Goal: Information Seeking & Learning: Compare options

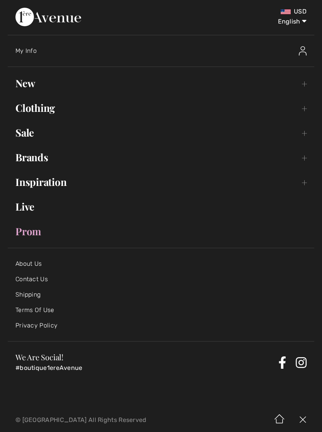
click at [31, 101] on link "Clothing Toggle submenu" at bounding box center [161, 108] width 306 height 17
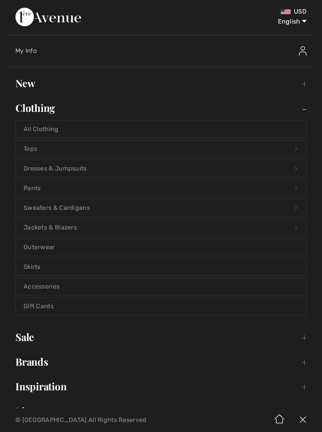
click at [33, 188] on link "Pants Open submenu" at bounding box center [161, 188] width 290 height 17
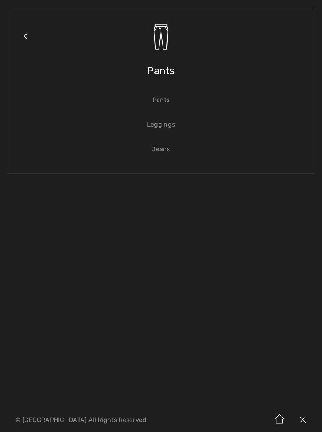
click at [30, 46] on link "Close submenu" at bounding box center [25, 46] width 19 height 60
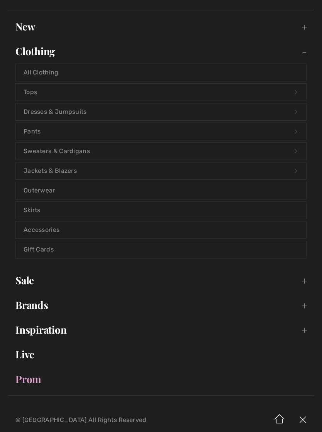
scroll to position [61, 0]
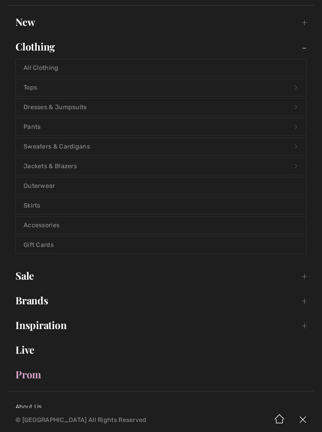
click at [32, 127] on link "Pants Open submenu" at bounding box center [161, 126] width 290 height 17
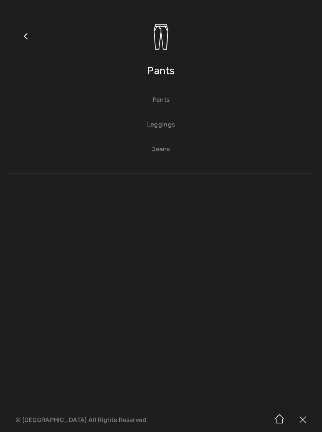
click at [157, 66] on span "Pants" at bounding box center [161, 70] width 28 height 27
click at [156, 37] on img at bounding box center [160, 37] width 27 height 27
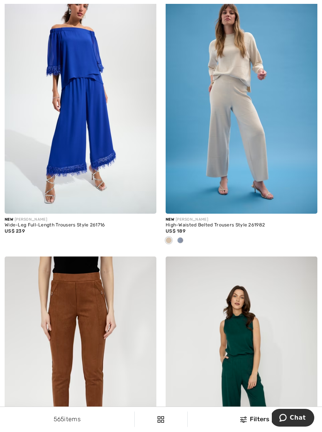
scroll to position [105, 0]
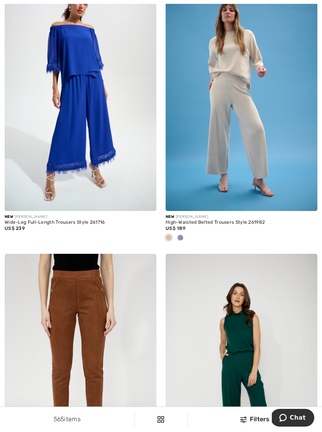
click at [169, 238] on span at bounding box center [169, 238] width 6 height 6
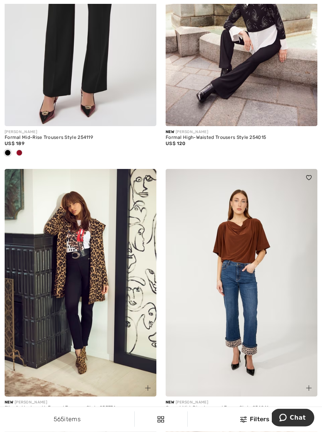
scroll to position [1816, 0]
click at [236, 307] on img at bounding box center [242, 283] width 152 height 228
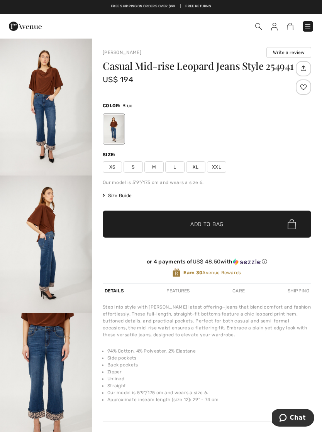
click at [48, 116] on img "1 / 4" at bounding box center [46, 107] width 92 height 138
click at [39, 221] on img "2 / 4" at bounding box center [46, 245] width 92 height 138
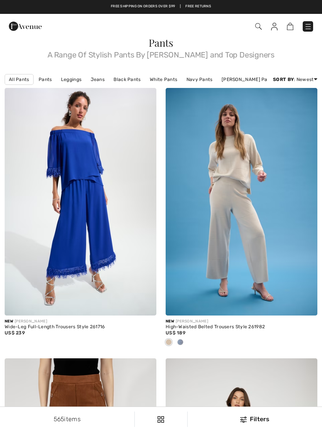
scroll to position [1827, 0]
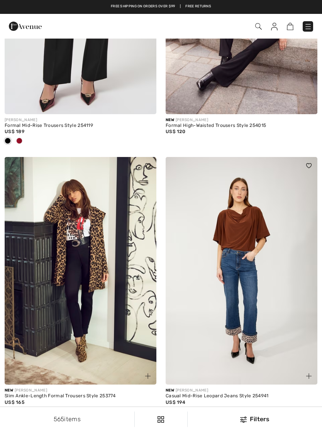
checkbox input "true"
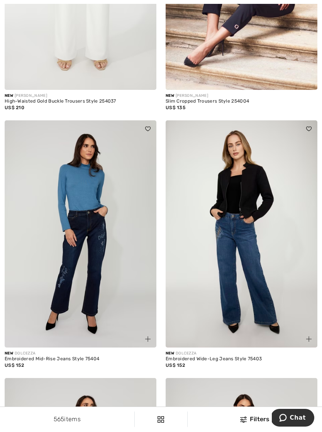
scroll to position [2399, 0]
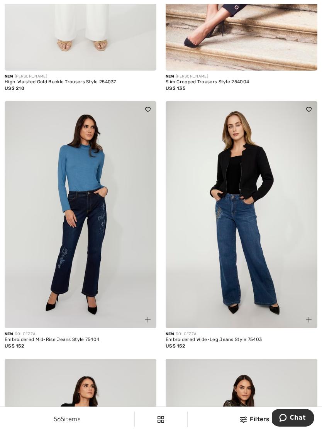
click at [69, 243] on img at bounding box center [81, 215] width 152 height 228
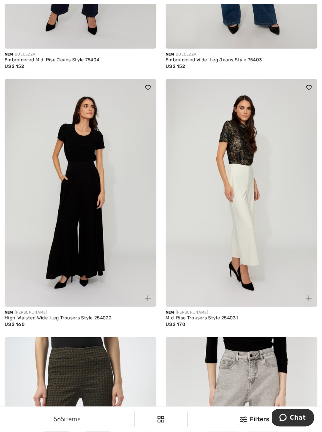
scroll to position [2680, 0]
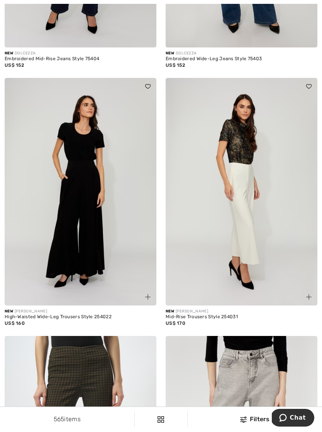
click at [242, 220] on img at bounding box center [242, 192] width 152 height 228
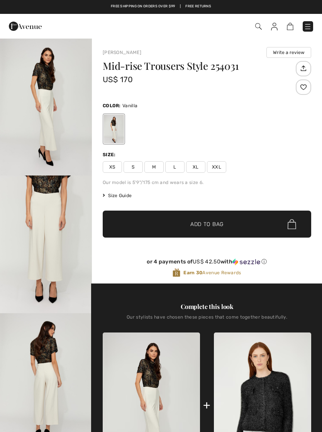
checkbox input "true"
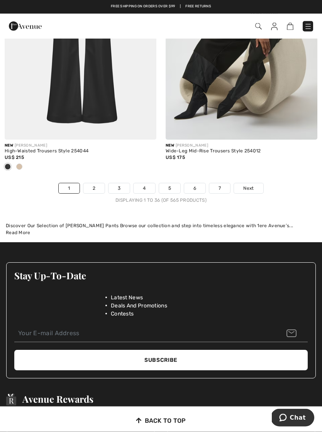
scroll to position [4755, 0]
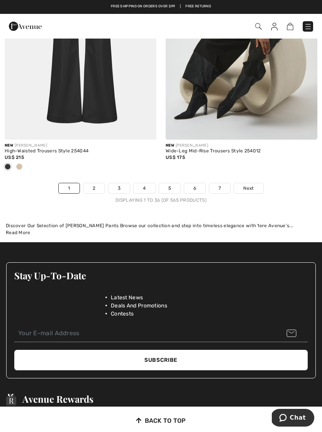
click at [97, 184] on link "2" at bounding box center [93, 188] width 21 height 10
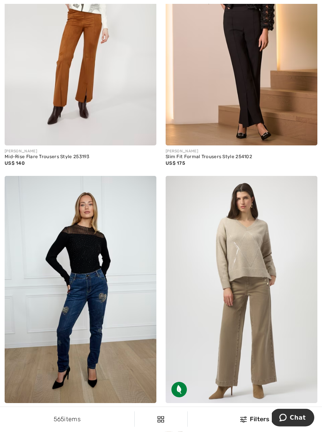
scroll to position [2351, 0]
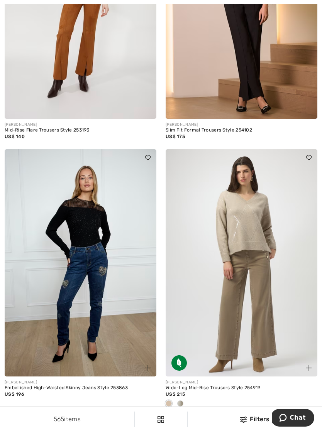
click at [229, 302] on img at bounding box center [242, 263] width 152 height 228
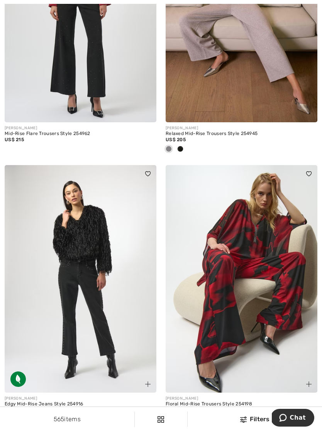
scroll to position [4246, 0]
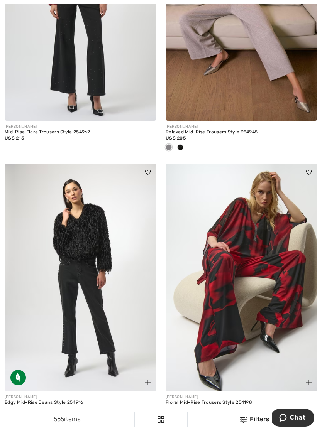
click at [74, 288] on img at bounding box center [81, 278] width 152 height 228
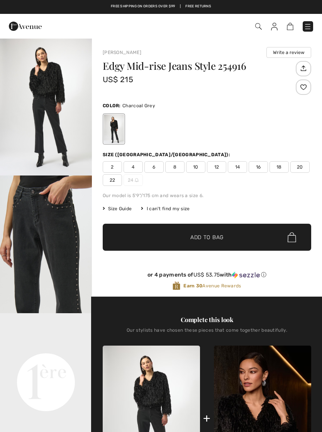
checkbox input "true"
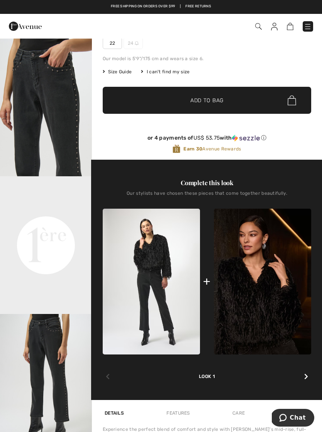
click at [13, 2] on div "Free shipping on orders over $99 | Free Returns" at bounding box center [161, 7] width 322 height 14
click at [14, 1] on div "Free shipping on orders over $99 | Free Returns" at bounding box center [161, 7] width 322 height 14
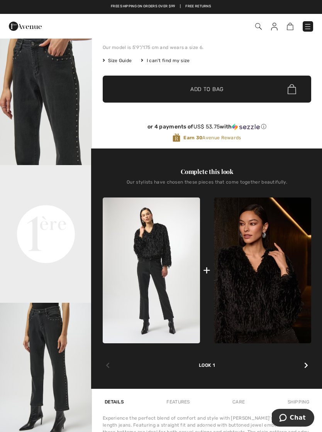
scroll to position [149, 0]
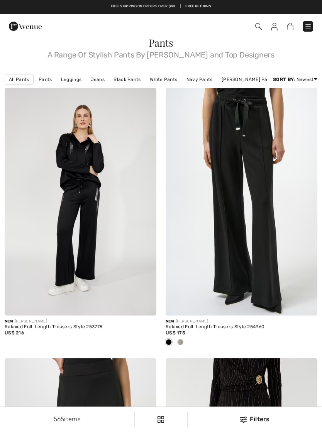
scroll to position [4258, 0]
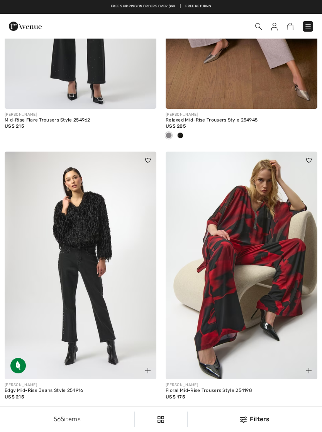
checkbox input "true"
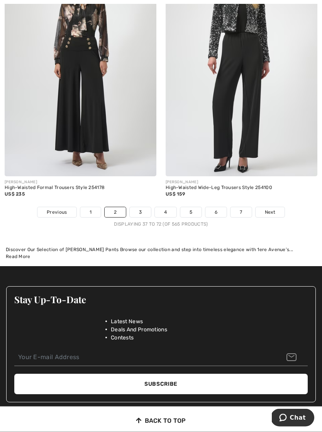
scroll to position [4719, 0]
click at [136, 208] on link "3" at bounding box center [140, 212] width 21 height 10
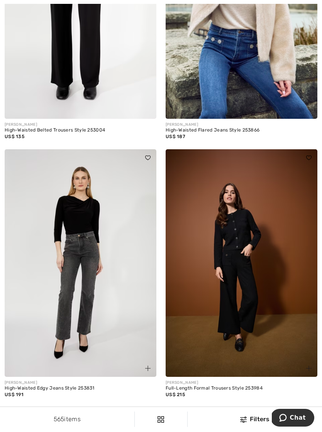
scroll to position [2643, 0]
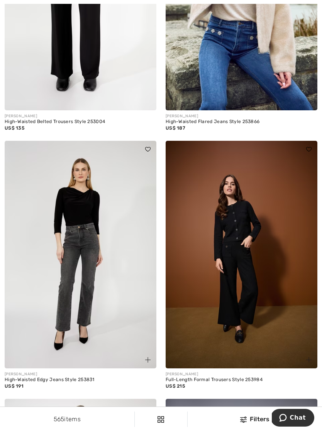
click at [73, 242] on img at bounding box center [81, 255] width 152 height 228
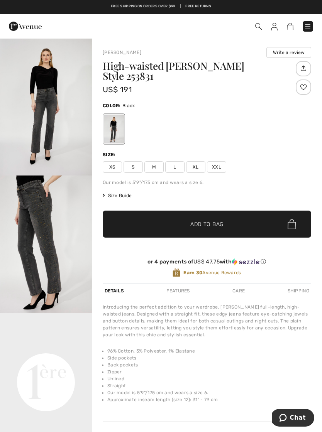
click at [34, 216] on img "2 / 5" at bounding box center [46, 245] width 92 height 138
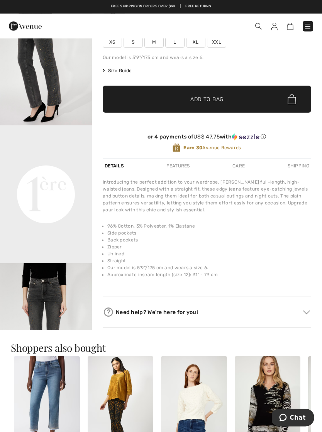
scroll to position [63, 0]
click at [44, 171] on video "Your browser does not support the video tag." at bounding box center [46, 148] width 92 height 46
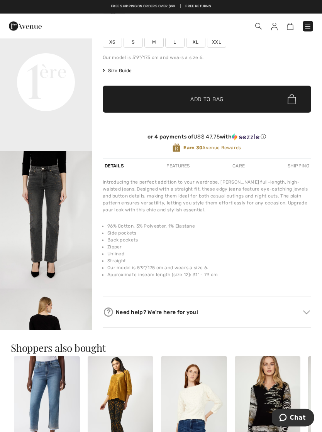
scroll to position [176, 0]
click at [41, 226] on img "3 / 5" at bounding box center [46, 220] width 92 height 138
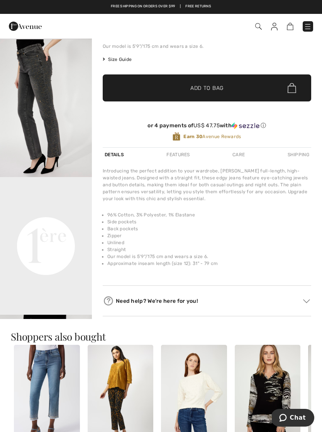
scroll to position [137, 0]
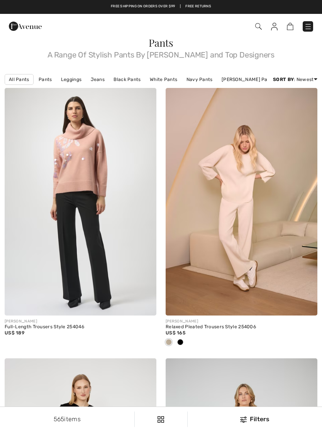
scroll to position [2655, 0]
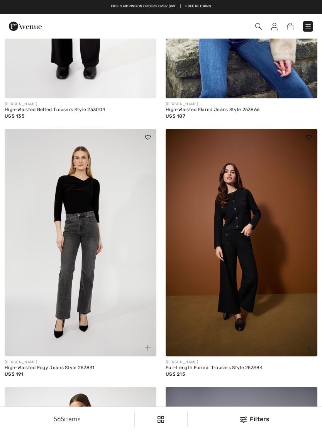
checkbox input "true"
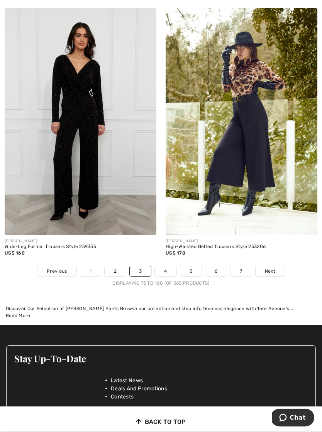
scroll to position [4690, 0]
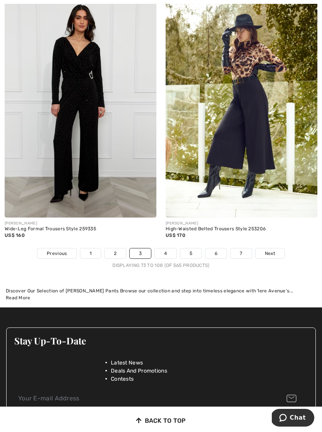
click at [164, 248] on link "4" at bounding box center [165, 253] width 21 height 10
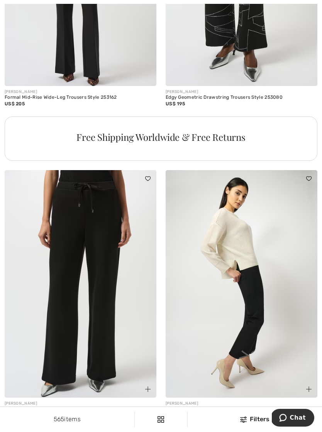
scroll to position [3167, 0]
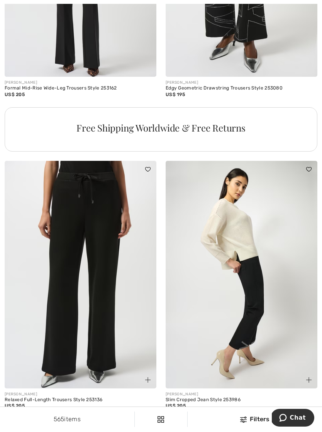
click at [245, 307] on img at bounding box center [242, 275] width 152 height 228
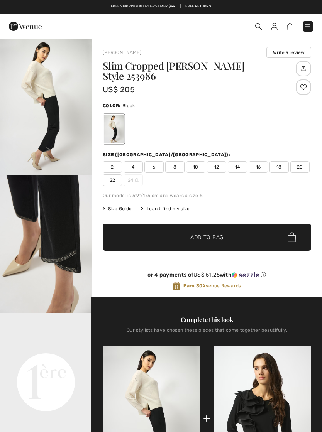
checkbox input "true"
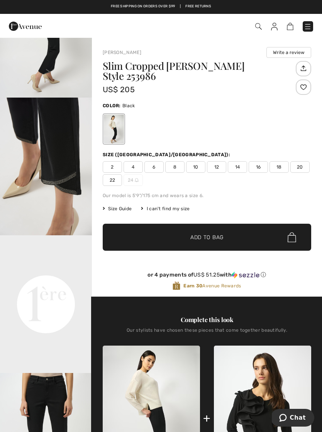
scroll to position [79, 0]
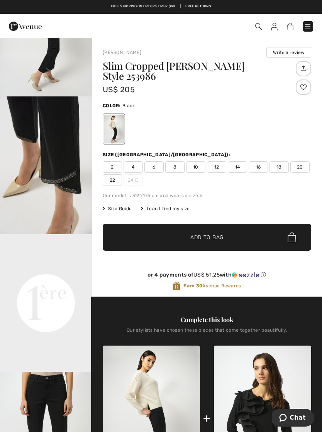
click at [51, 177] on img "2 / 6" at bounding box center [46, 165] width 92 height 138
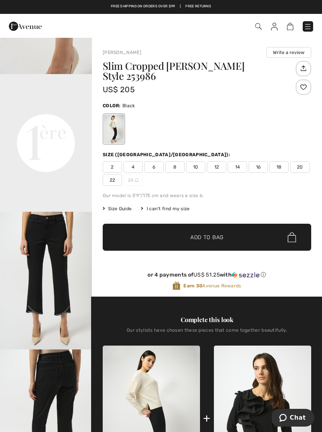
scroll to position [239, 0]
click at [41, 326] on img "3 / 6" at bounding box center [46, 281] width 92 height 138
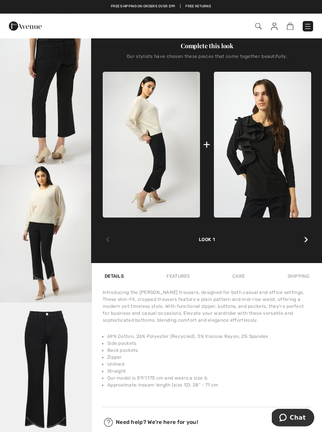
scroll to position [267, 0]
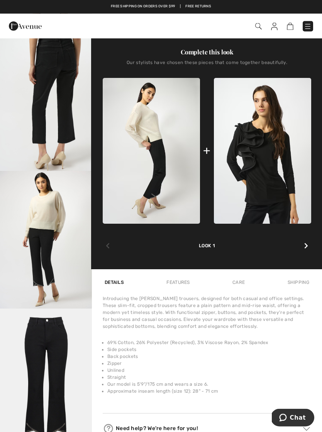
click at [150, 187] on img at bounding box center [151, 151] width 97 height 146
click at [53, 135] on img "4 / 6" at bounding box center [46, 103] width 92 height 138
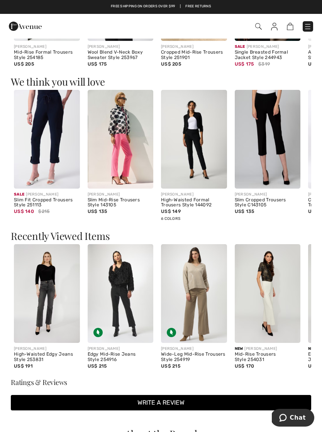
scroll to position [810, 0]
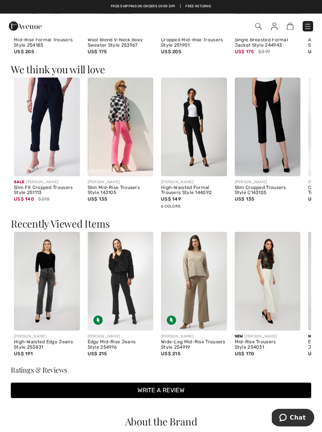
click at [262, 301] on img at bounding box center [268, 281] width 66 height 99
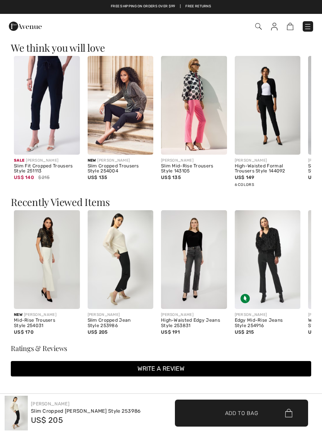
checkbox input "true"
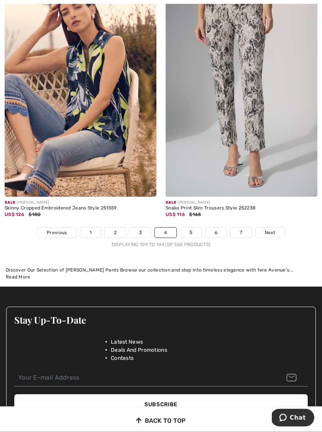
scroll to position [4660, 0]
click at [190, 228] on link "5" at bounding box center [190, 233] width 21 height 10
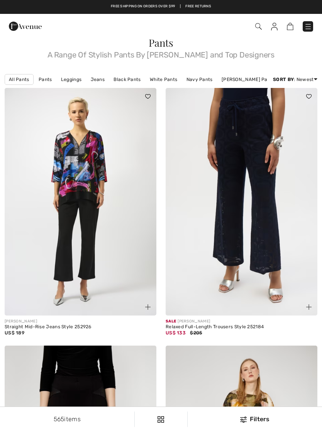
checkbox input "true"
click at [81, 232] on img at bounding box center [81, 202] width 152 height 228
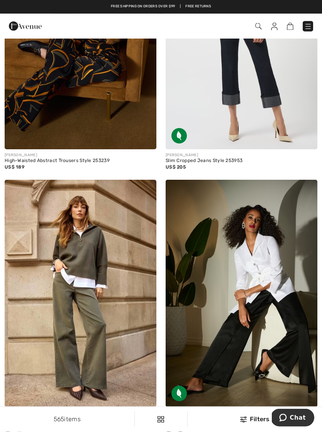
scroll to position [3663, 0]
click at [308, 26] on img at bounding box center [308, 27] width 8 height 8
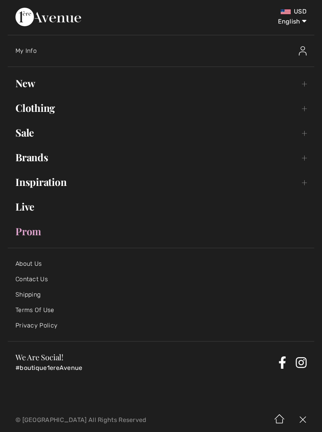
click at [37, 104] on link "Clothing Toggle submenu" at bounding box center [161, 108] width 306 height 17
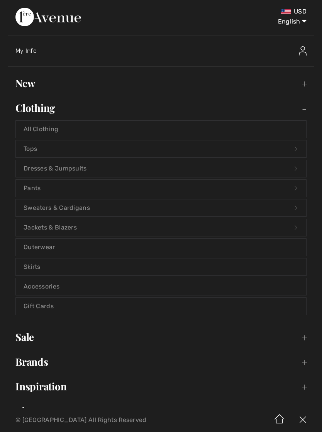
click at [32, 149] on link "Tops Open submenu" at bounding box center [161, 148] width 290 height 17
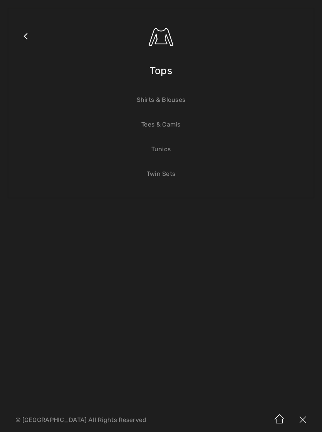
click at [157, 96] on link "Shirts & Blouses" at bounding box center [161, 99] width 290 height 17
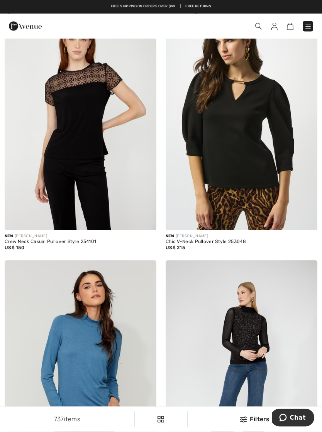
scroll to position [3352, 0]
click at [213, 159] on img at bounding box center [242, 117] width 152 height 228
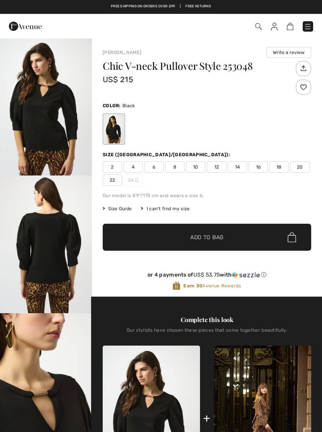
checkbox input "true"
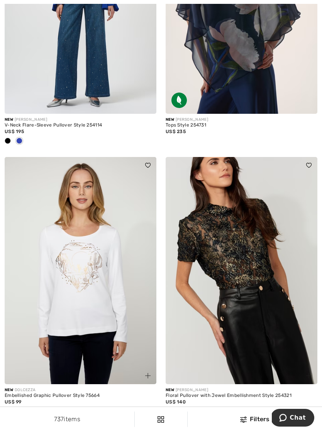
scroll to position [4558, 0]
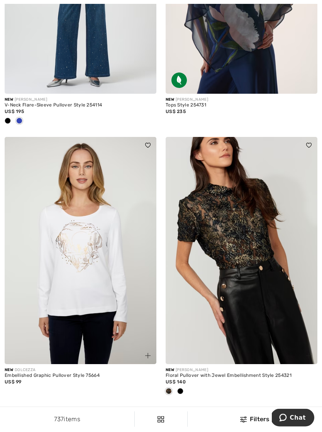
click at [216, 225] on img at bounding box center [242, 251] width 152 height 228
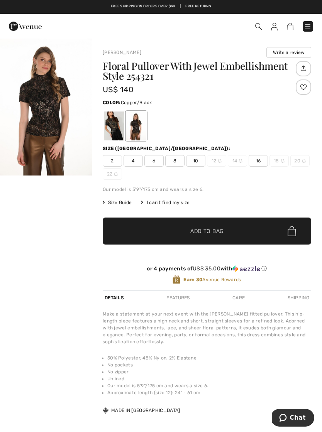
click at [41, 114] on img "1 / 1" at bounding box center [46, 107] width 92 height 138
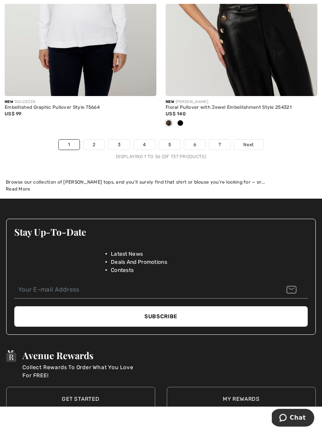
scroll to position [4827, 0]
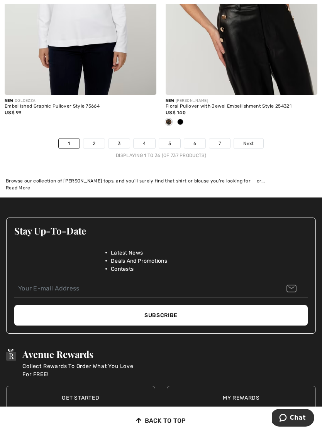
click at [95, 140] on link "2" at bounding box center [93, 143] width 21 height 10
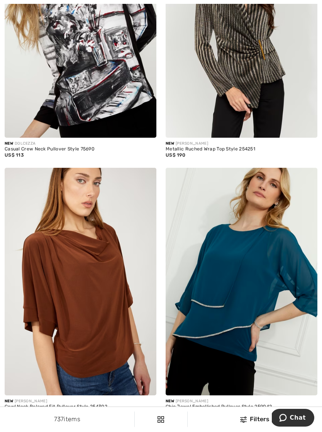
scroll to position [245, 0]
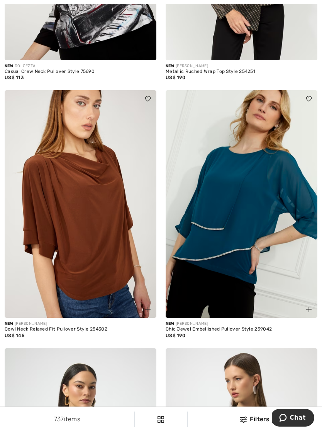
click at [74, 221] on img at bounding box center [81, 204] width 152 height 228
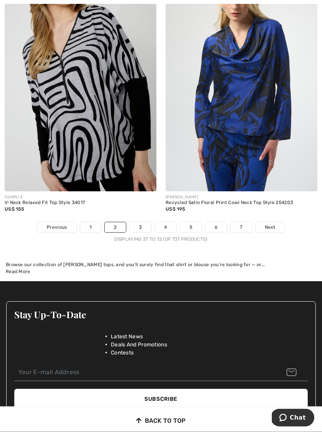
scroll to position [4684, 0]
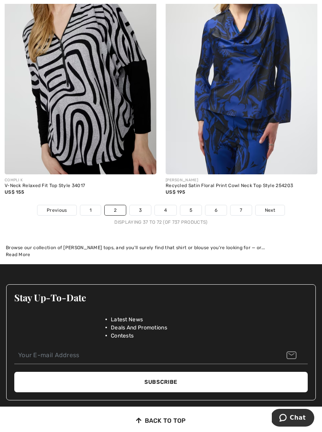
click at [135, 205] on link "3" at bounding box center [140, 210] width 21 height 10
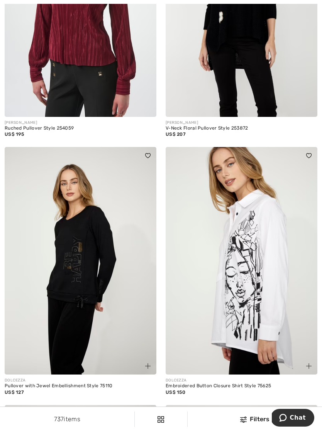
scroll to position [188, 0]
click at [78, 258] on img at bounding box center [81, 261] width 152 height 228
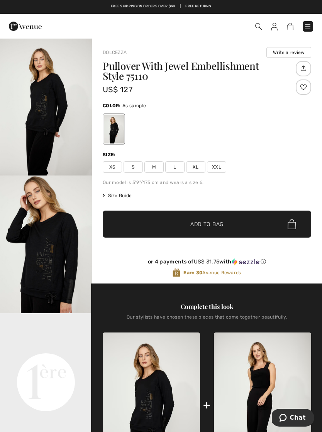
click at [111, 128] on div at bounding box center [114, 129] width 20 height 29
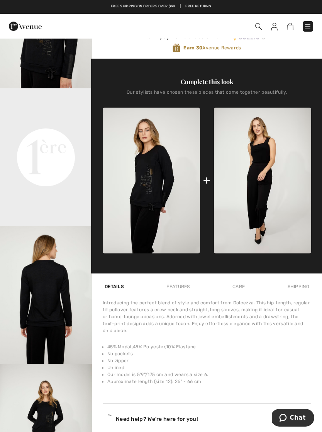
scroll to position [226, 0]
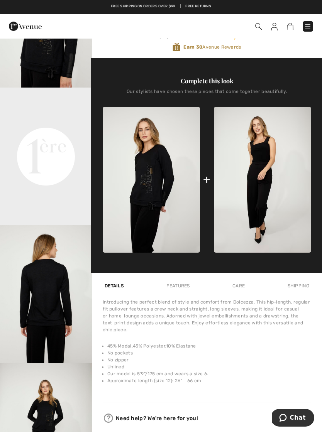
click at [12, 0] on div "Free shipping on orders over $99 | Free Returns" at bounding box center [161, 7] width 322 height 14
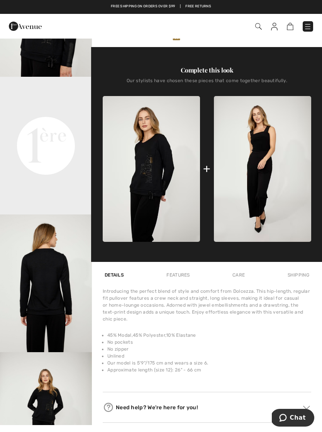
scroll to position [238, 0]
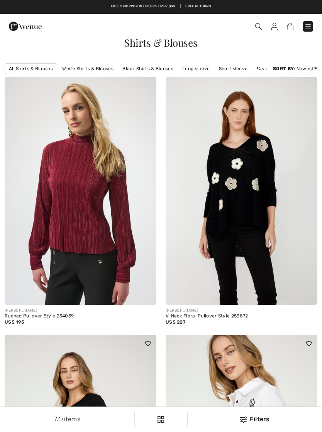
scroll to position [200, 0]
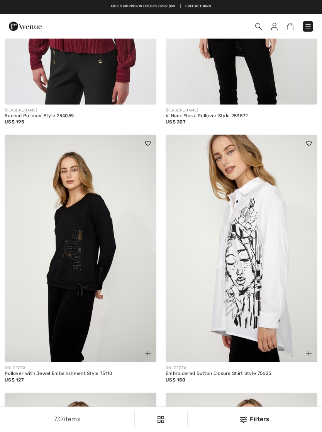
checkbox input "true"
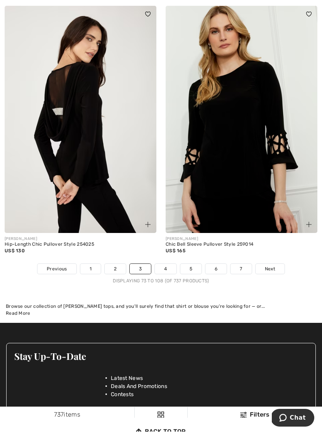
scroll to position [4621, 0]
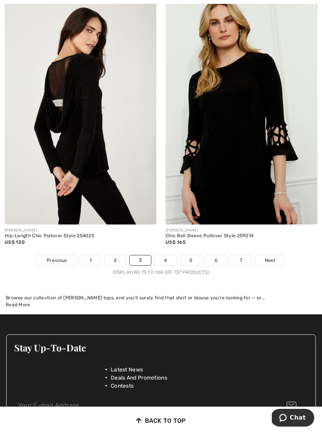
click at [166, 255] on link "4" at bounding box center [165, 260] width 21 height 10
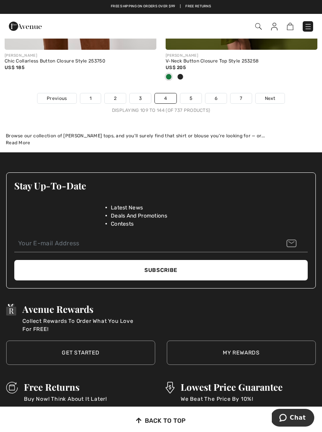
scroll to position [4821, 0]
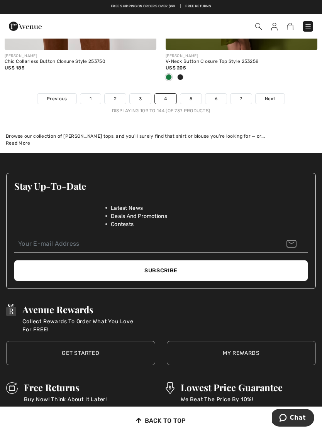
click at [185, 97] on link "5" at bounding box center [190, 99] width 21 height 10
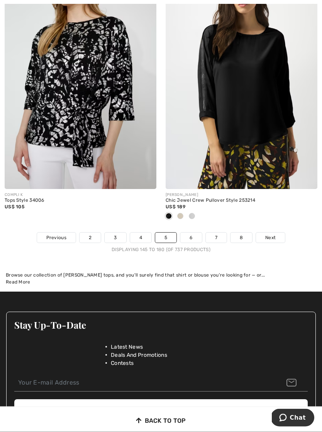
scroll to position [4665, 0]
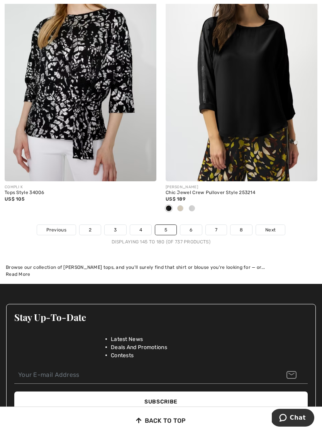
click at [196, 229] on link "6" at bounding box center [190, 230] width 21 height 10
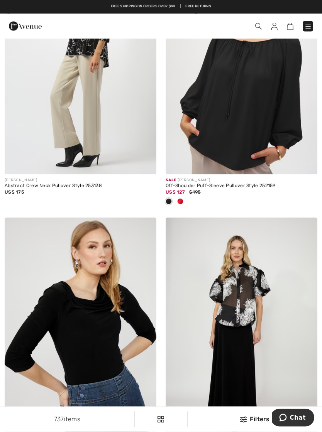
scroll to position [2542, 0]
click at [309, 23] on img at bounding box center [308, 27] width 8 height 8
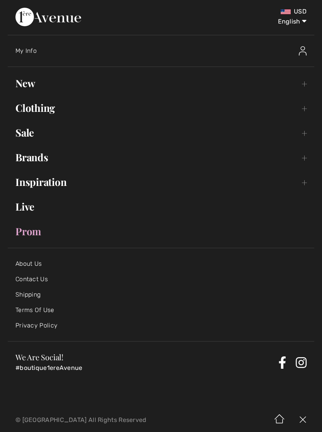
click at [28, 109] on link "Clothing Toggle submenu" at bounding box center [161, 108] width 306 height 17
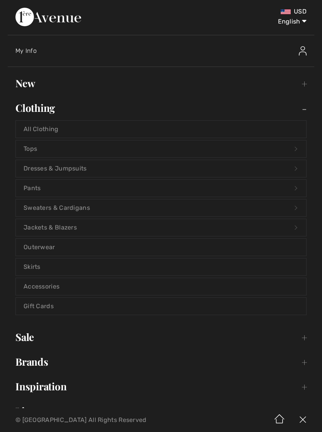
click at [30, 151] on link "Tops Open submenu" at bounding box center [161, 148] width 290 height 17
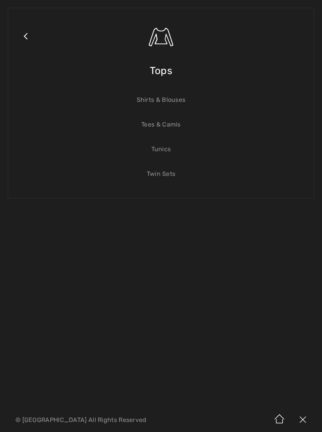
click at [28, 34] on link "Close submenu" at bounding box center [25, 46] width 19 height 60
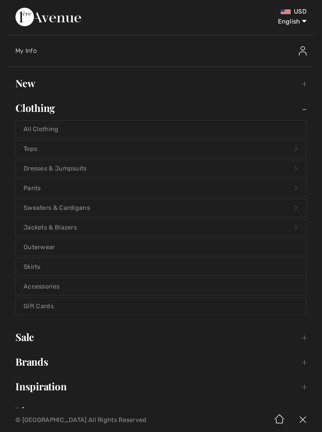
click at [40, 208] on link "Sweaters & Cardigans Open submenu" at bounding box center [161, 207] width 290 height 17
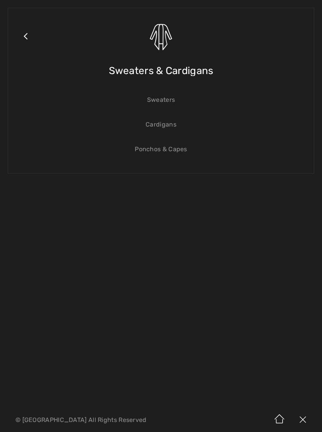
click at [167, 99] on link "Sweaters" at bounding box center [161, 99] width 290 height 17
click at [167, 98] on link "Sweaters" at bounding box center [161, 99] width 290 height 17
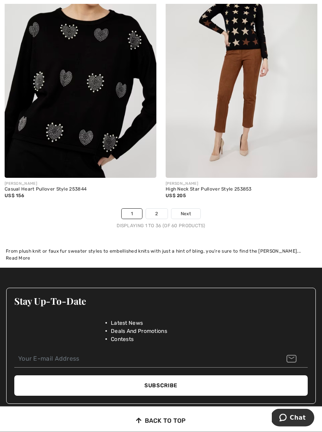
scroll to position [4802, 0]
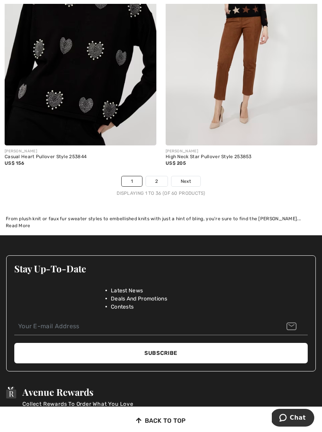
click at [158, 176] on link "2" at bounding box center [156, 181] width 21 height 10
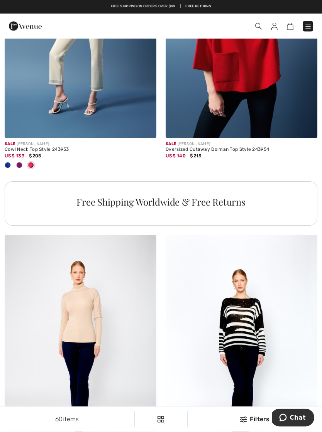
scroll to position [1470, 0]
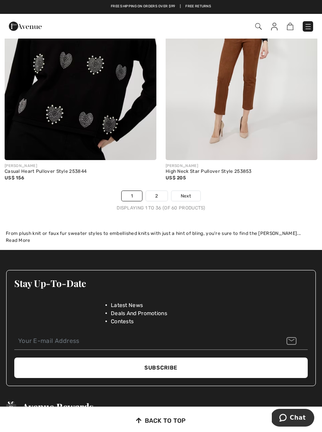
scroll to position [4787, 0]
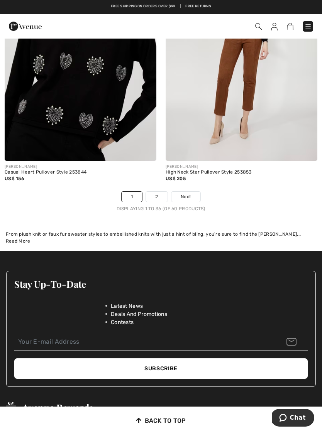
click at [307, 29] on img at bounding box center [308, 27] width 8 height 8
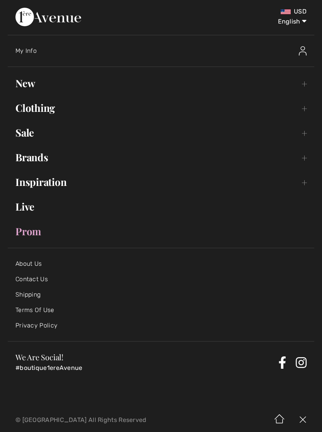
click at [43, 174] on link "Inspiration Toggle submenu" at bounding box center [161, 182] width 306 height 17
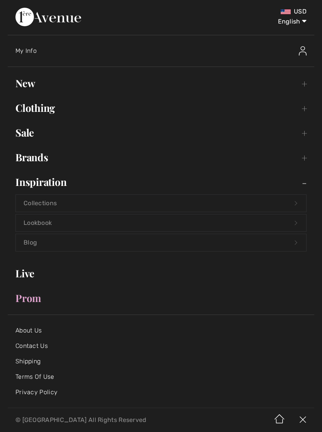
click at [42, 226] on link "Lookbook Open submenu" at bounding box center [161, 222] width 290 height 17
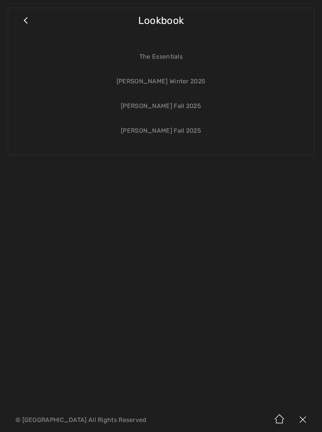
click at [154, 80] on link "[PERSON_NAME] Winter 2025" at bounding box center [161, 81] width 290 height 17
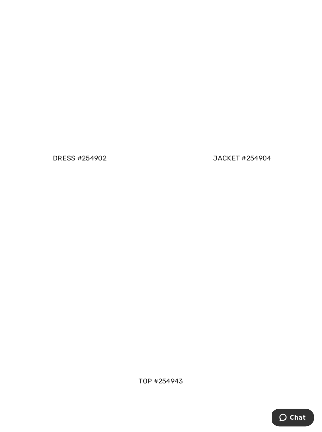
scroll to position [610, 0]
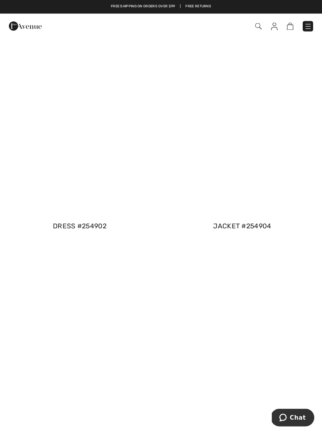
click at [70, 89] on span at bounding box center [79, 123] width 159 height 189
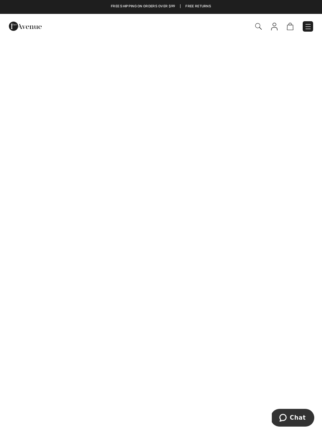
scroll to position [0, 0]
click at [29, 29] on img at bounding box center [25, 26] width 33 height 15
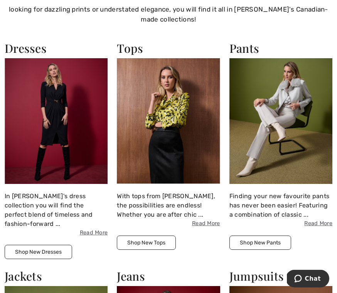
scroll to position [464, 0]
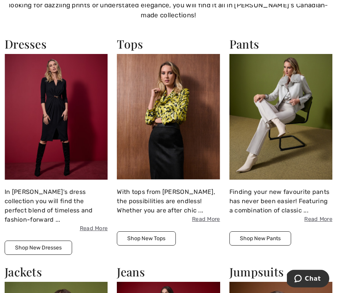
click at [39, 127] on img at bounding box center [56, 117] width 103 height 126
